Goal: Task Accomplishment & Management: Complete application form

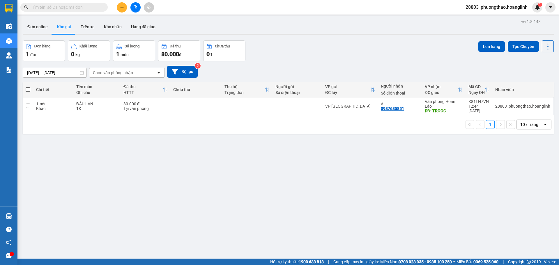
click at [123, 7] on icon "plus" at bounding box center [122, 7] width 4 height 4
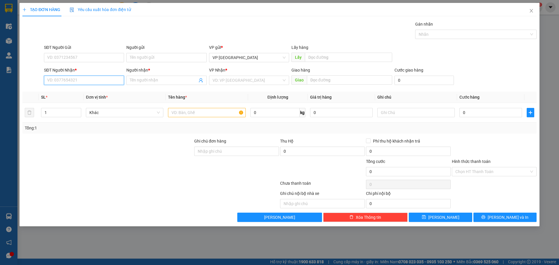
click at [77, 80] on input "SĐT Người Nhận *" at bounding box center [84, 80] width 80 height 9
type input "0919083801"
click at [79, 94] on div "0919083801 - C NHUNG" at bounding box center [83, 92] width 73 height 6
type input "C NHUNG"
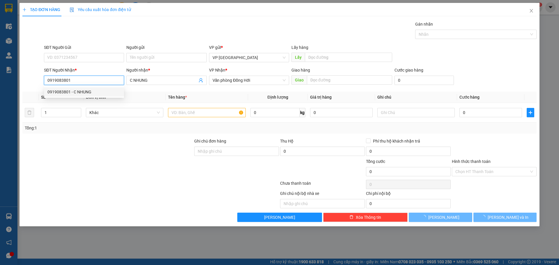
type input "50.000"
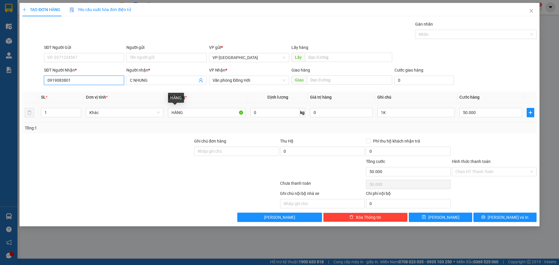
type input "0919083801"
drag, startPoint x: 141, startPoint y: 118, endPoint x: 0, endPoint y: 132, distance: 141.3
click at [0, 133] on div "TẠO ĐƠN HÀNG Yêu cầu xuất hóa đơn điện tử Transit Pickup Surcharge Ids Transit …" at bounding box center [279, 132] width 559 height 265
type input "KHĂN"
click at [482, 174] on input "Hình thức thanh toán" at bounding box center [492, 171] width 74 height 9
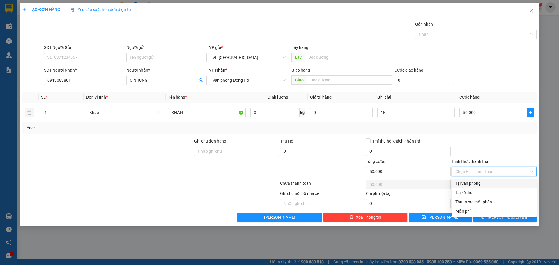
click at [478, 187] on div "Tại văn phòng" at bounding box center [494, 183] width 85 height 9
type input "0"
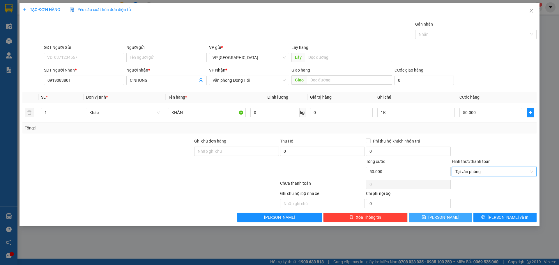
click at [440, 217] on button "[PERSON_NAME]" at bounding box center [440, 217] width 63 height 9
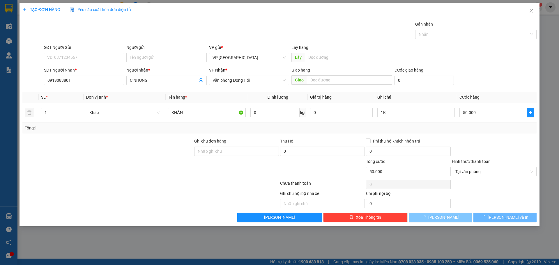
type input "0"
